Goal: Information Seeking & Learning: Find contact information

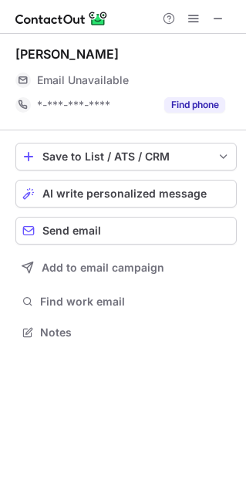
scroll to position [8, 8]
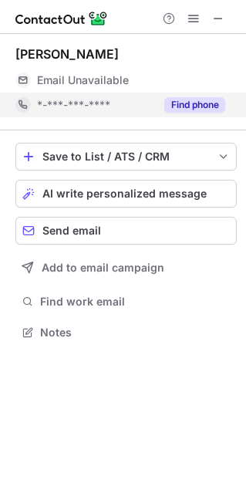
click at [192, 108] on button "Find phone" at bounding box center [194, 104] width 61 height 15
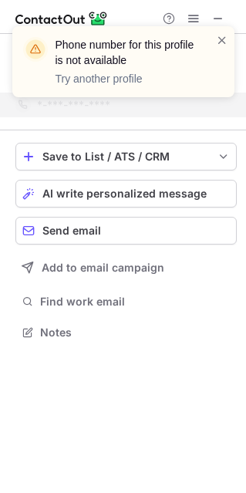
click at [228, 35] on div "Phone number for this profile is not available Try another profile" at bounding box center [123, 61] width 222 height 71
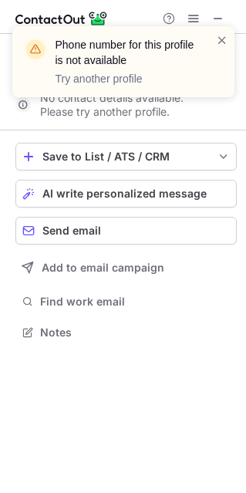
click at [219, 17] on div "Phone number for this profile is not available Try another profile" at bounding box center [123, 68] width 247 height 114
click at [221, 38] on span at bounding box center [222, 39] width 12 height 15
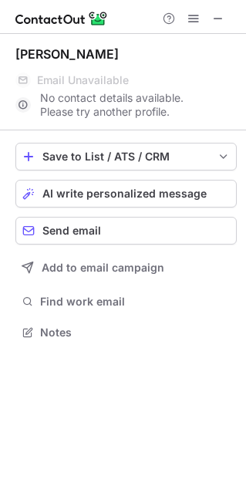
click at [221, 21] on div "Phone number for this profile is not available Try another profile" at bounding box center [123, 26] width 247 height 31
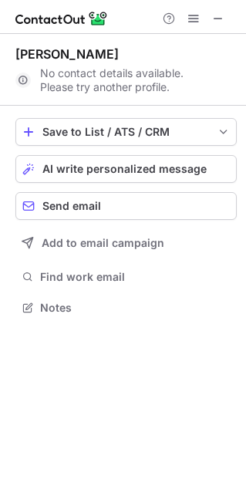
scroll to position [296, 246]
click at [221, 21] on span at bounding box center [218, 18] width 12 height 12
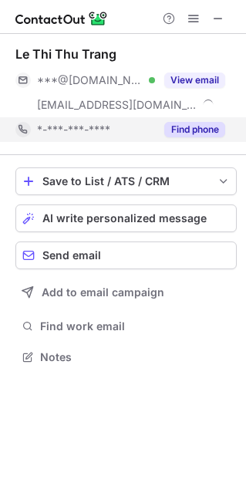
scroll to position [346, 246]
click at [209, 128] on button "Find phone" at bounding box center [194, 129] width 61 height 15
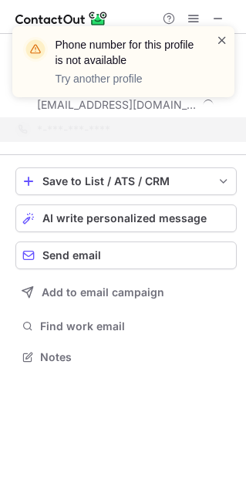
click at [220, 41] on span at bounding box center [222, 39] width 12 height 15
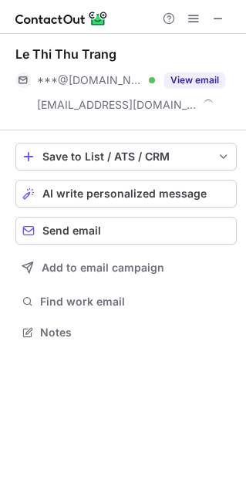
scroll to position [321, 246]
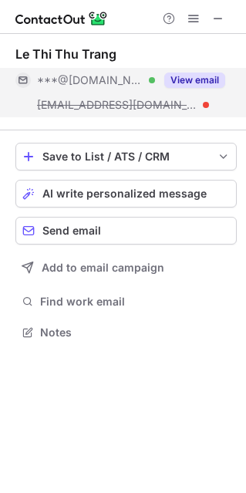
click at [196, 76] on button "View email" at bounding box center [194, 80] width 61 height 15
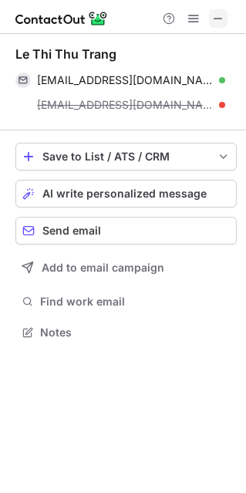
click at [222, 22] on span at bounding box center [218, 18] width 12 height 12
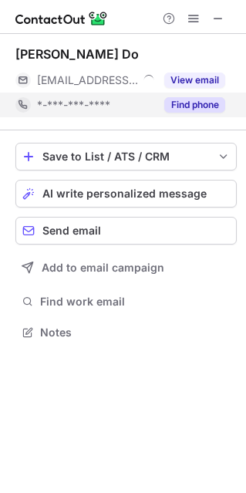
click at [198, 99] on button "Find phone" at bounding box center [194, 104] width 61 height 15
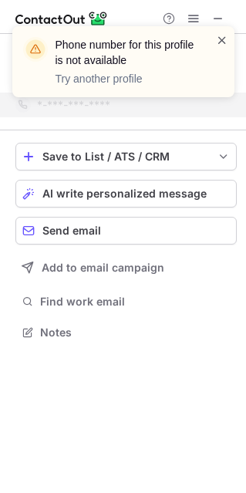
click at [225, 36] on span at bounding box center [222, 39] width 12 height 15
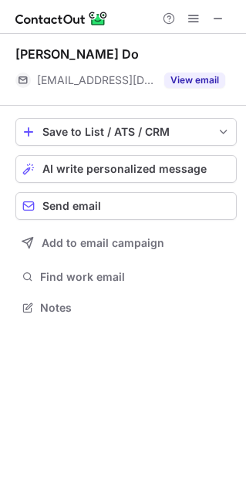
scroll to position [296, 246]
click at [191, 85] on div "Phone number for this profile is not available Try another profile Hong Ngoc Do…" at bounding box center [123, 246] width 246 height 493
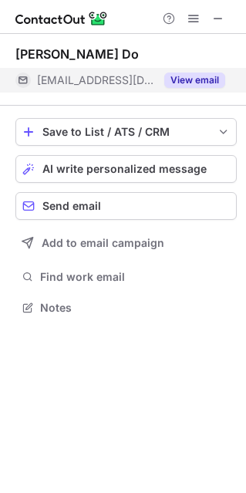
click at [191, 83] on button "View email" at bounding box center [194, 80] width 61 height 15
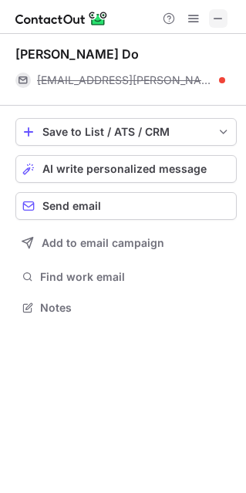
click at [222, 25] on span at bounding box center [218, 18] width 12 height 12
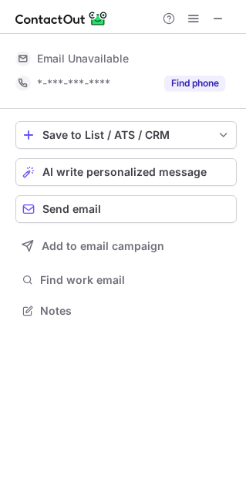
scroll to position [346, 246]
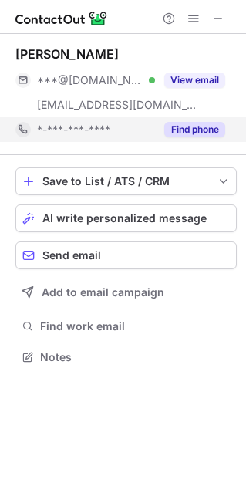
click at [195, 122] on button "Find phone" at bounding box center [194, 129] width 61 height 15
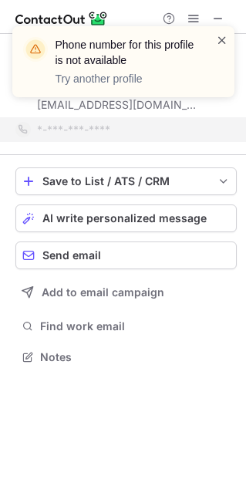
click at [226, 39] on span at bounding box center [222, 39] width 12 height 15
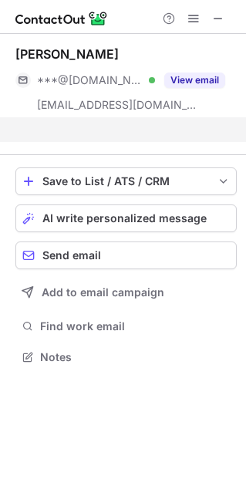
scroll to position [321, 246]
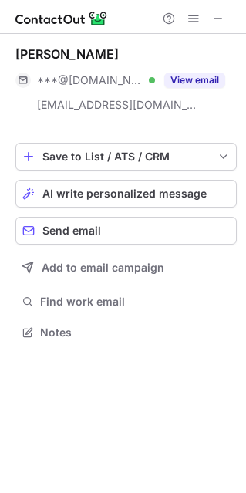
click at [197, 81] on button "View email" at bounding box center [194, 80] width 61 height 15
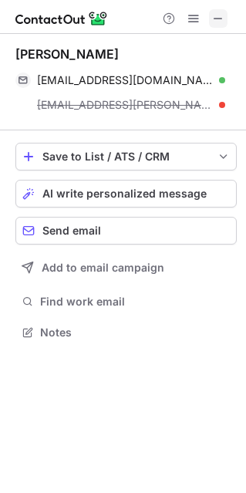
click at [227, 15] on button at bounding box center [218, 18] width 19 height 19
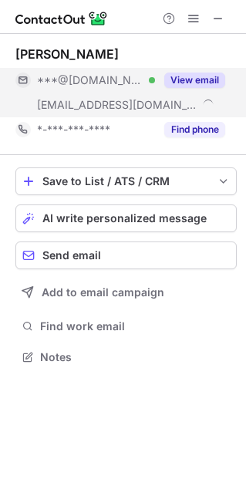
scroll to position [346, 246]
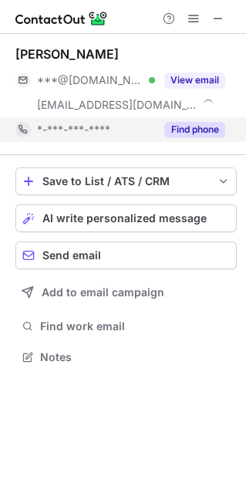
click at [196, 128] on button "Find phone" at bounding box center [194, 129] width 61 height 15
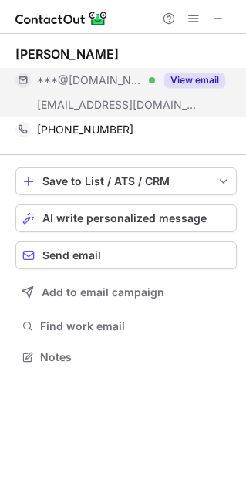
click at [195, 77] on button "View email" at bounding box center [194, 80] width 61 height 15
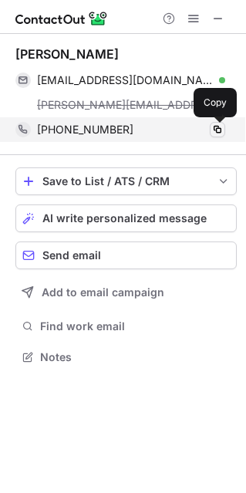
click at [215, 132] on span at bounding box center [218, 130] width 12 height 12
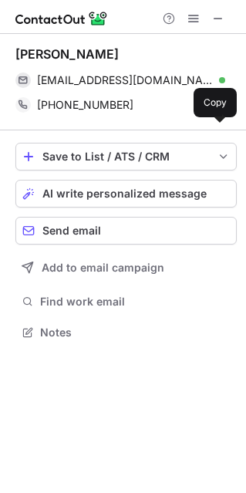
scroll to position [321, 246]
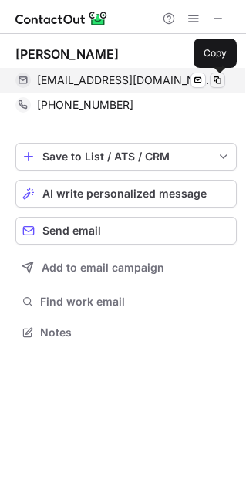
click at [224, 80] on button at bounding box center [217, 80] width 15 height 15
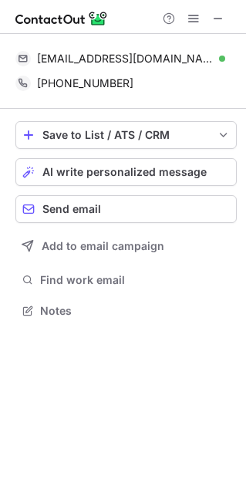
scroll to position [300, 246]
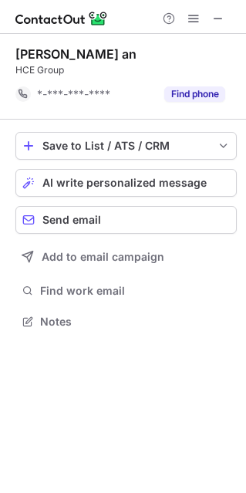
scroll to position [310, 246]
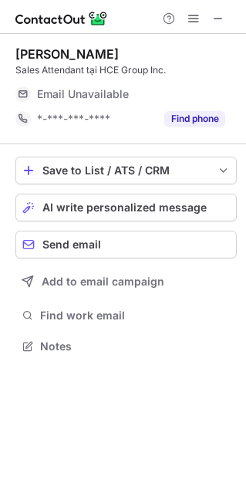
scroll to position [335, 246]
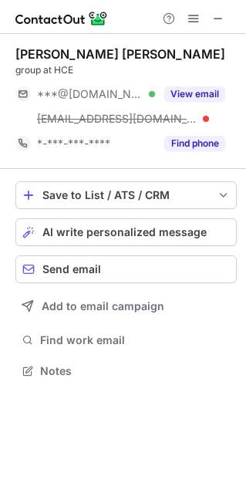
scroll to position [360, 246]
